Goal: Information Seeking & Learning: Learn about a topic

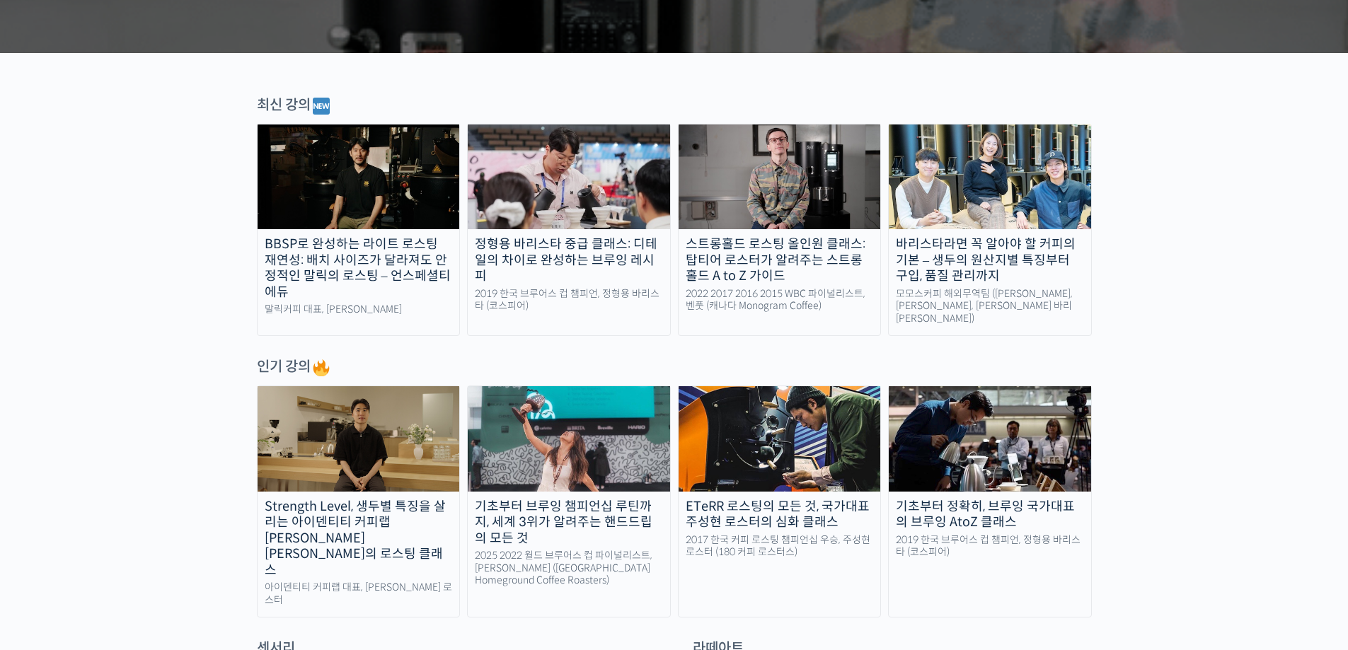
scroll to position [495, 0]
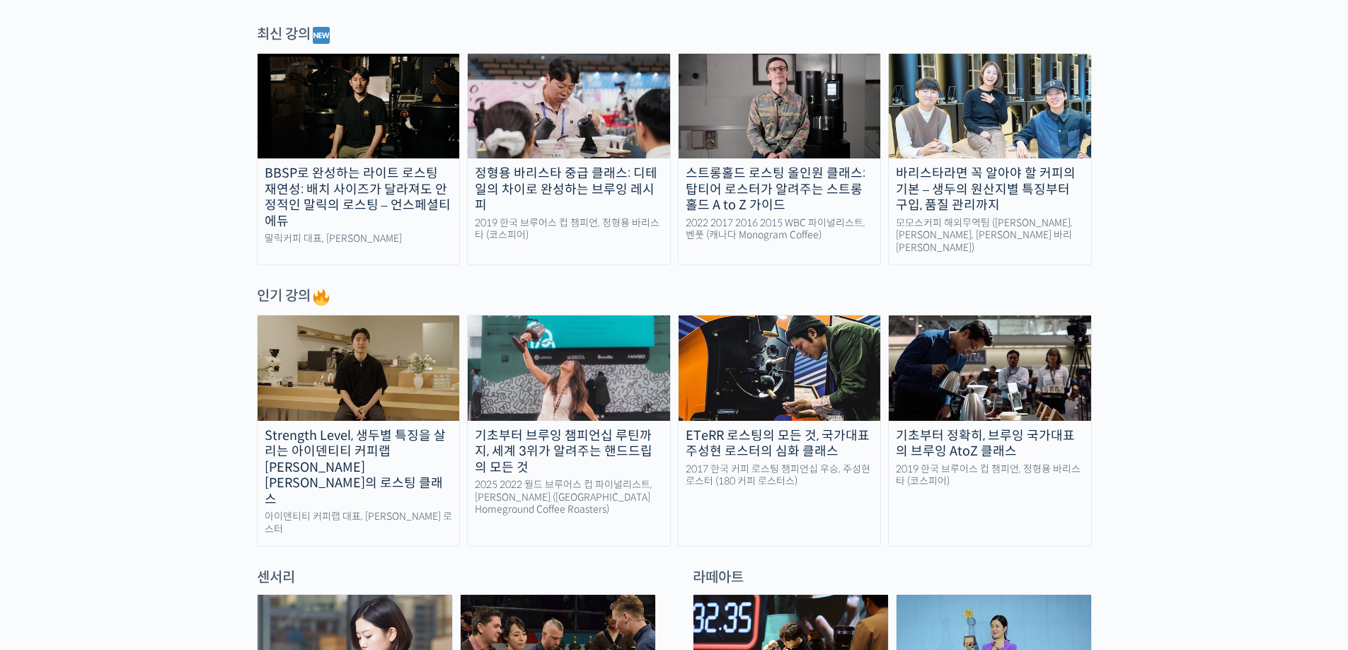
click at [350, 359] on img at bounding box center [359, 368] width 202 height 105
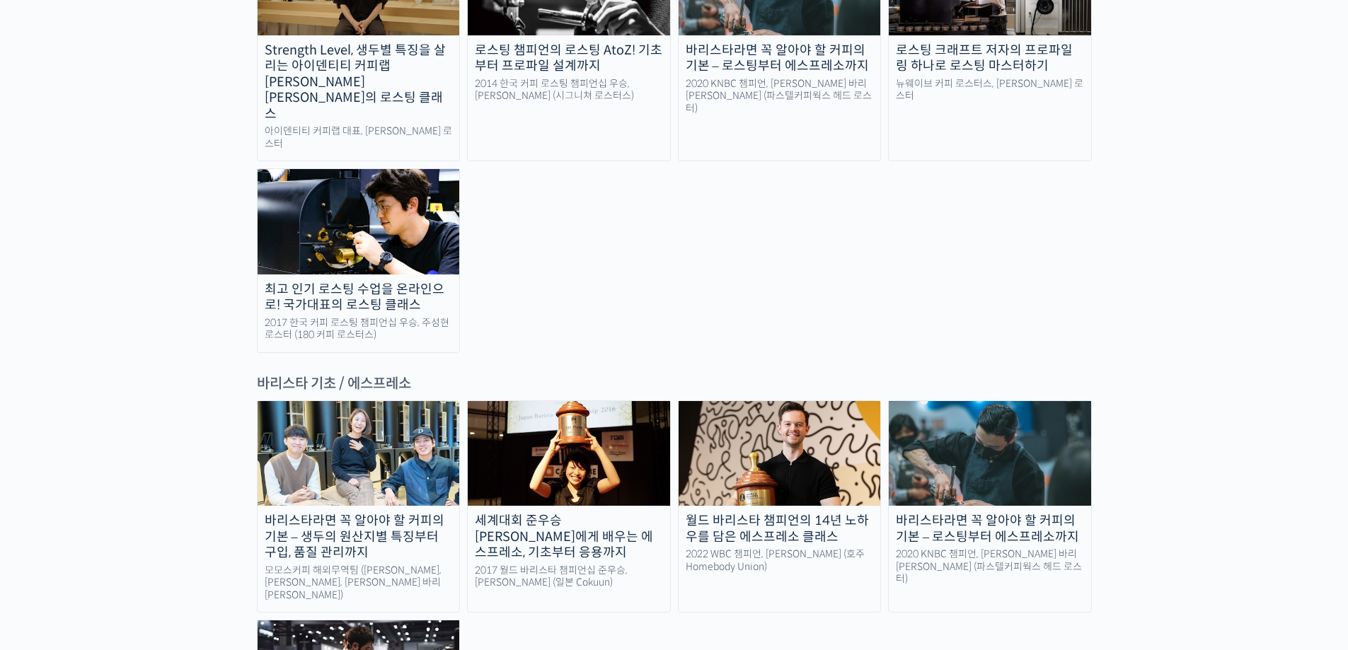
scroll to position [1699, 0]
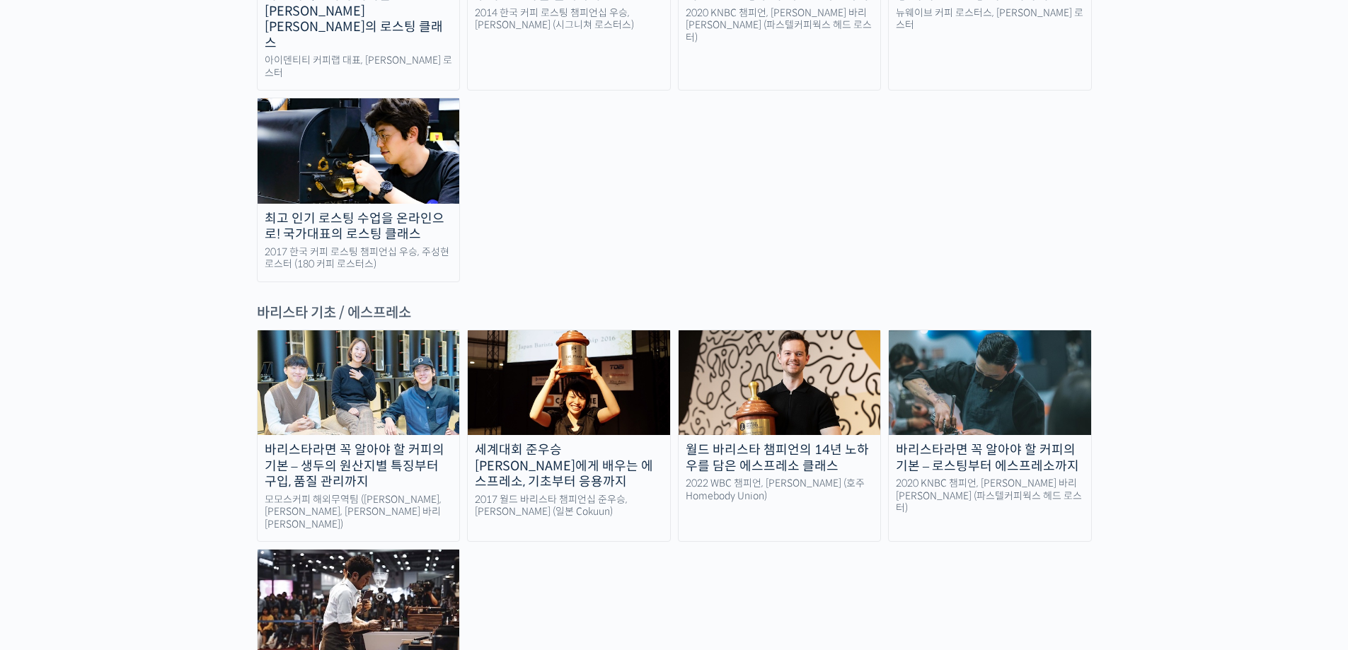
click at [326, 331] on img at bounding box center [359, 383] width 202 height 105
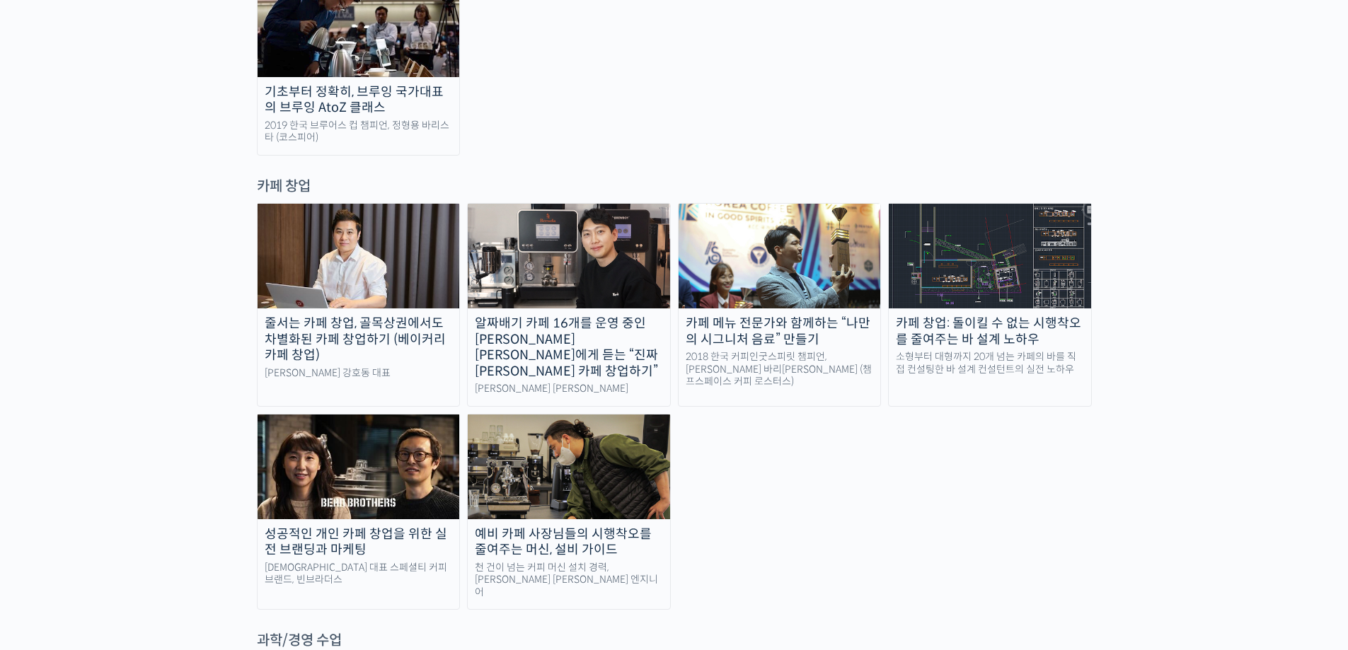
scroll to position [3185, 0]
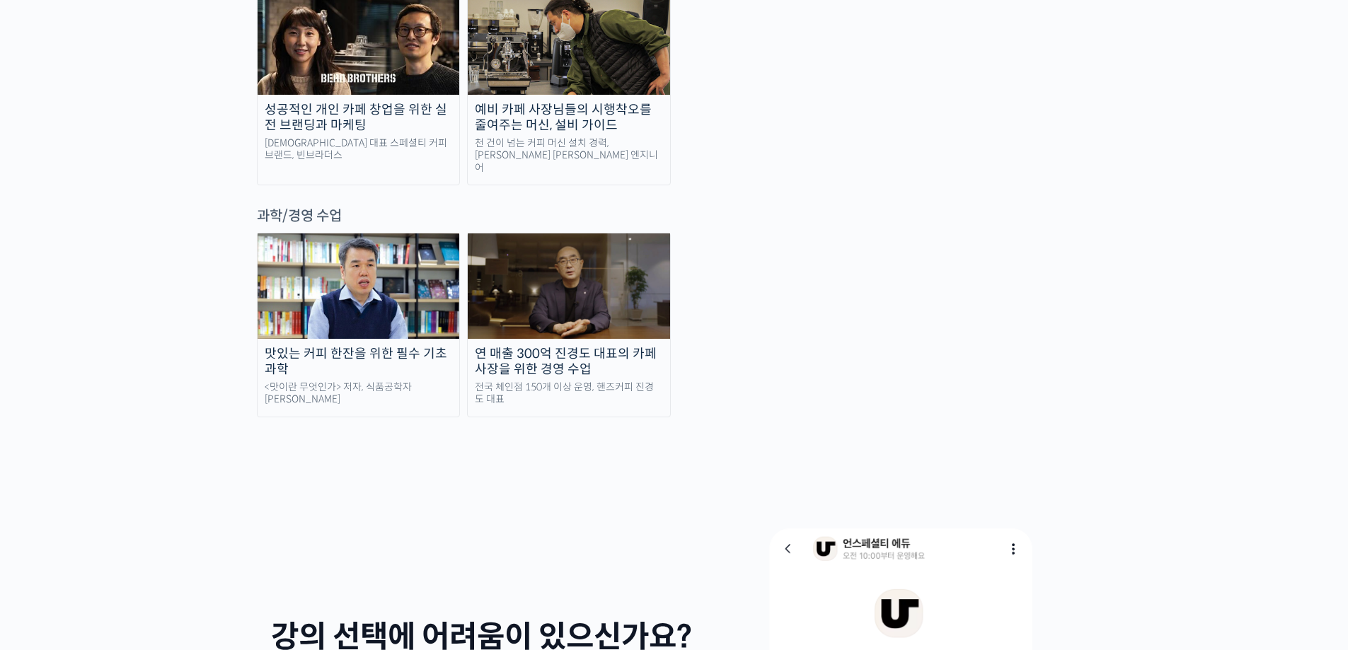
click at [319, 346] on div "맛있는 커피 한잔을 위한 필수 기초 과학" at bounding box center [359, 362] width 202 height 32
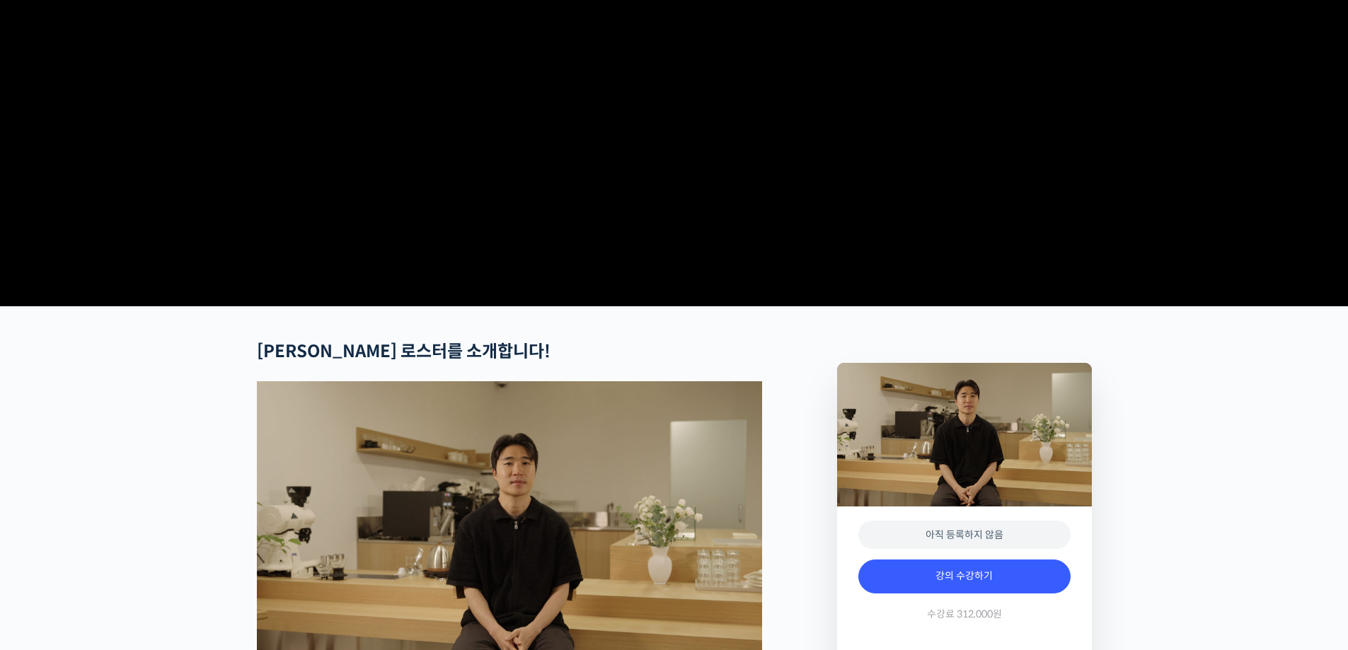
scroll to position [283, 0]
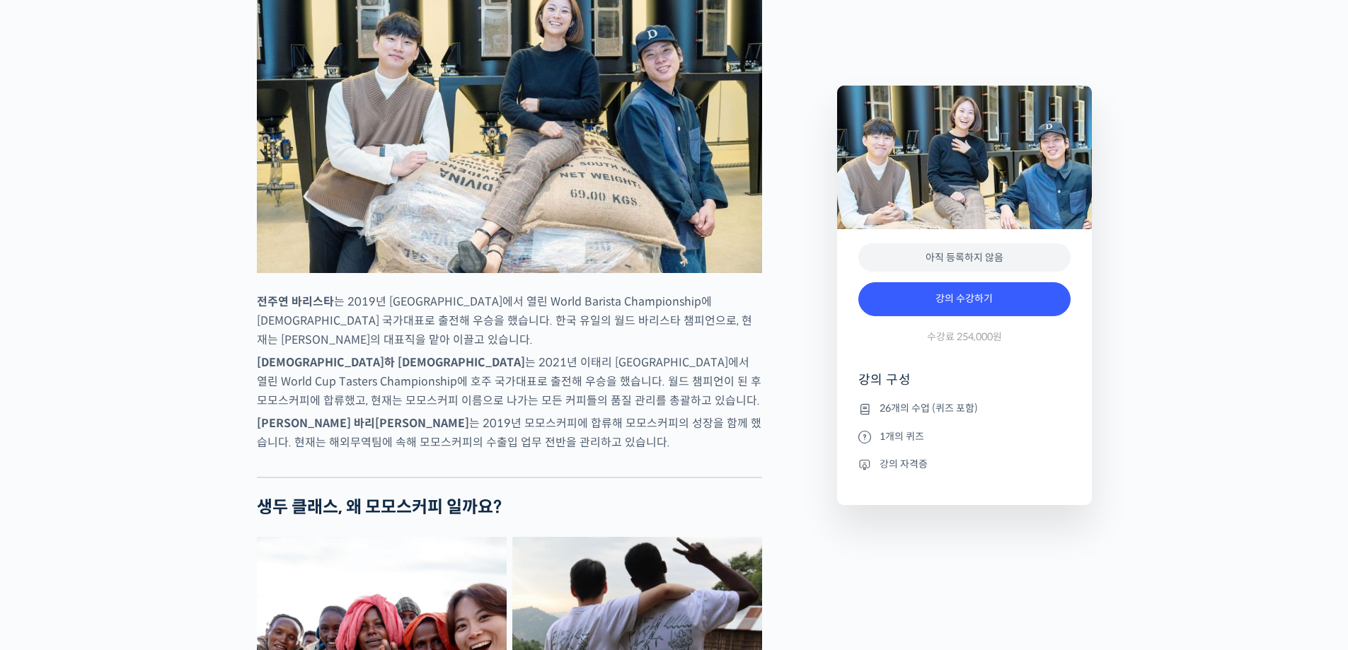
scroll to position [708, 0]
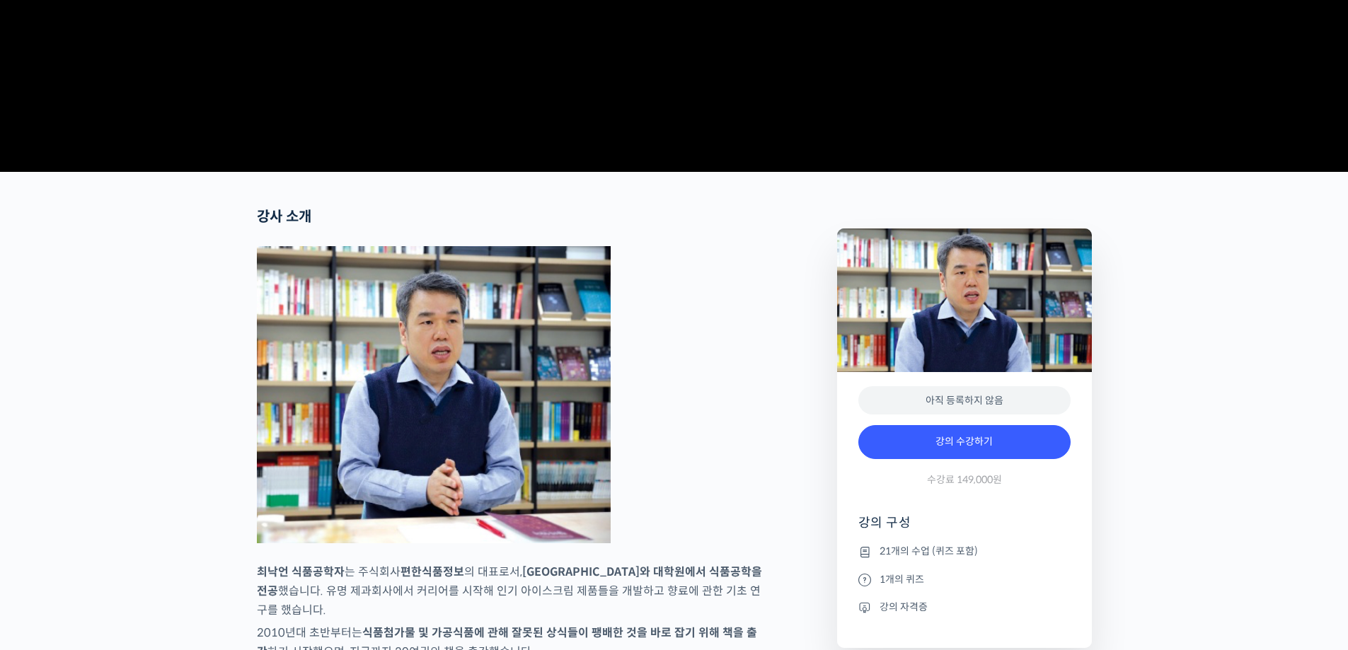
scroll to position [637, 0]
